Goal: Transaction & Acquisition: Purchase product/service

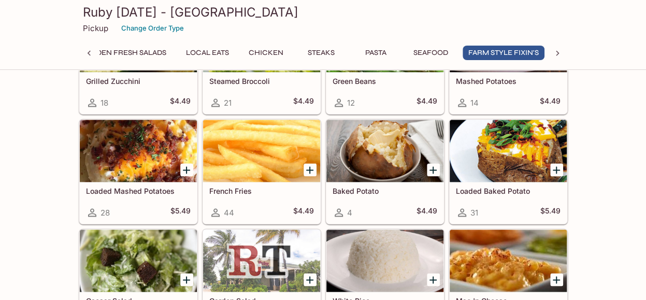
scroll to position [2567, 0]
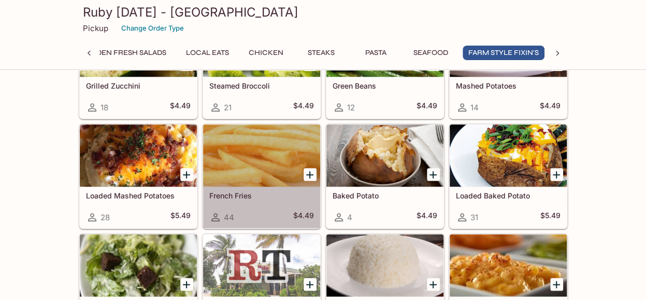
click at [238, 155] on div at bounding box center [261, 155] width 117 height 62
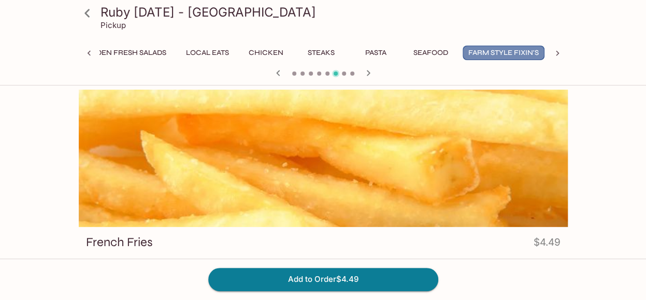
click at [519, 51] on button "Farm Style Fixin's" at bounding box center [504, 53] width 82 height 15
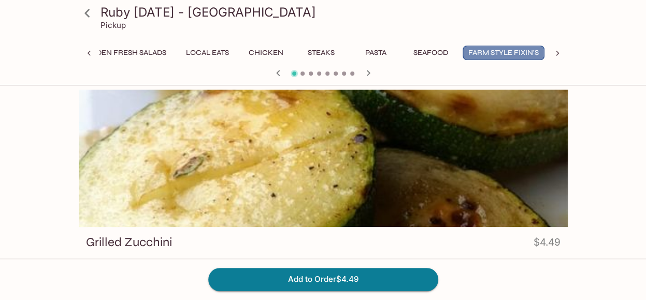
click at [519, 50] on button "Farm Style Fixin's" at bounding box center [504, 53] width 82 height 15
click at [519, 48] on button "Farm Style Fixin's" at bounding box center [504, 53] width 82 height 15
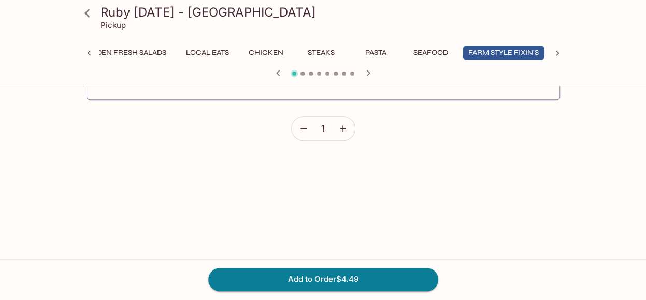
scroll to position [293, 0]
click at [84, 13] on icon at bounding box center [87, 13] width 18 height 18
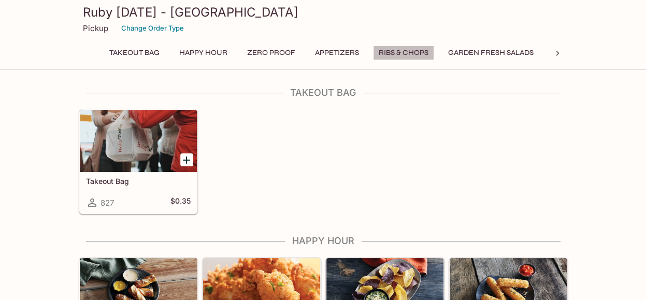
click at [403, 53] on button "Ribs & Chops" at bounding box center [403, 53] width 61 height 15
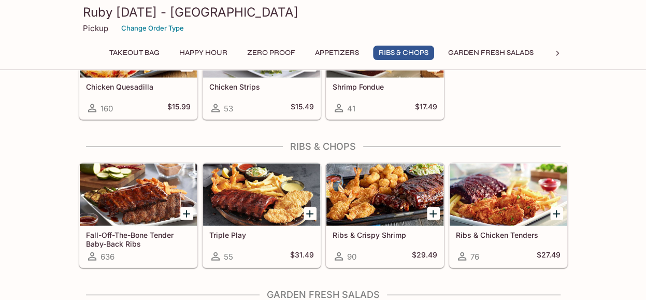
scroll to position [1135, 0]
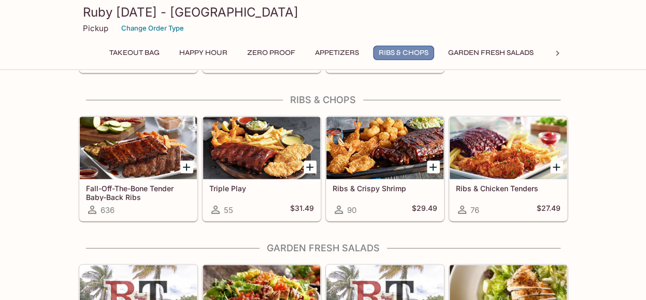
click at [403, 53] on button "Ribs & Chops" at bounding box center [403, 53] width 61 height 15
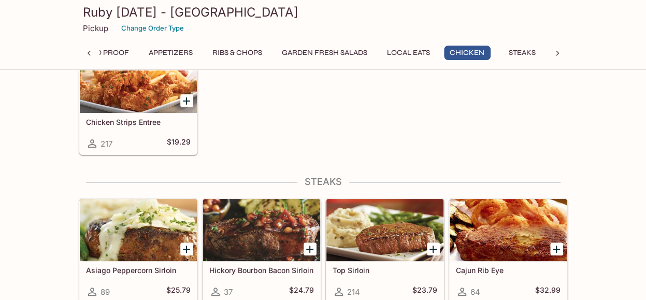
scroll to position [1965, 0]
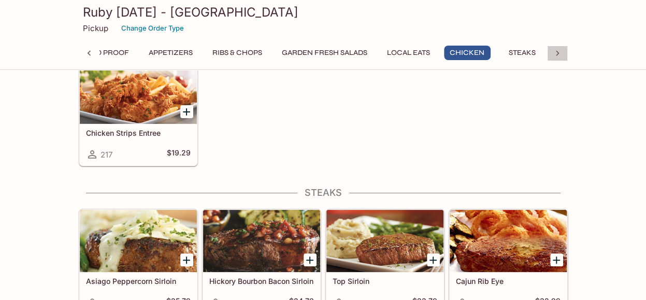
click at [558, 53] on icon at bounding box center [557, 53] width 3 height 5
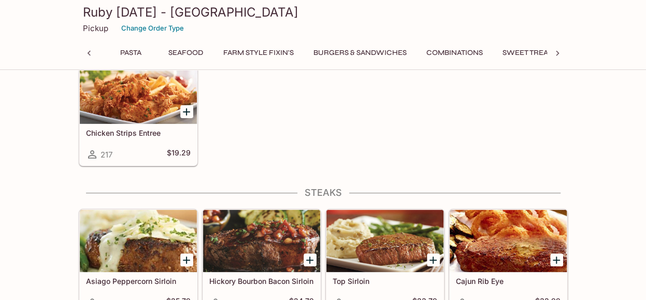
scroll to position [0, 613]
click at [468, 50] on button "Combinations" at bounding box center [455, 53] width 68 height 15
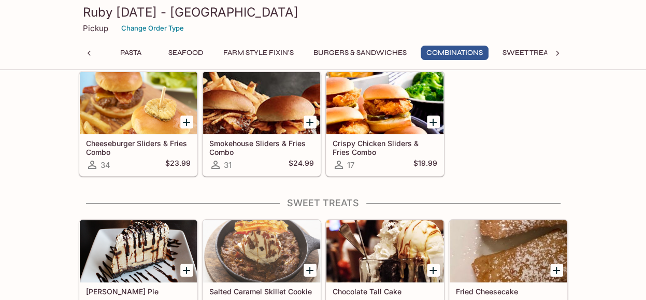
scroll to position [3834, 0]
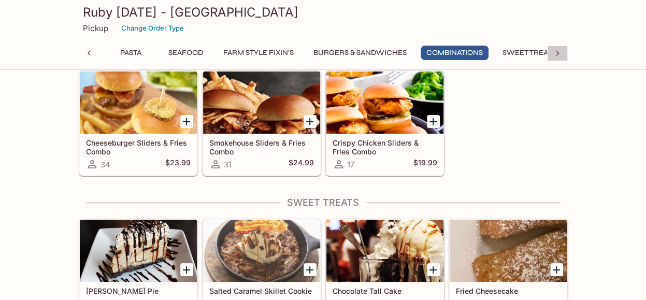
click at [557, 54] on icon at bounding box center [558, 53] width 10 height 10
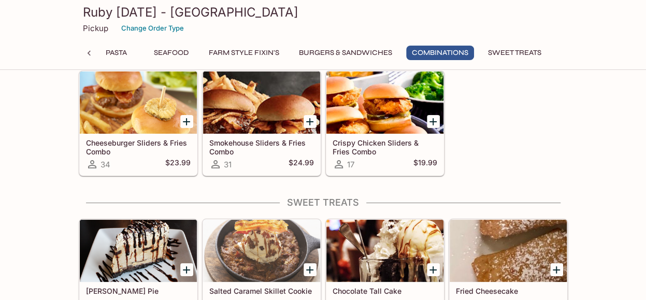
click at [363, 63] on div "Takeout Bag Happy Hour Zero Proof Appetizers Ribs & Chops Garden Fresh Salads L…" at bounding box center [324, 56] width 448 height 21
click at [253, 50] on button "Farm Style Fixin's" at bounding box center [244, 53] width 82 height 15
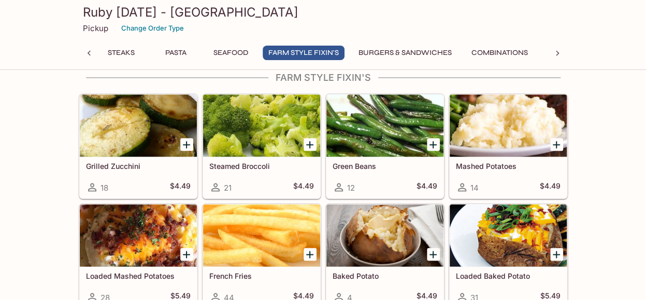
scroll to position [2854, 0]
